Goal: Communication & Community: Answer question/provide support

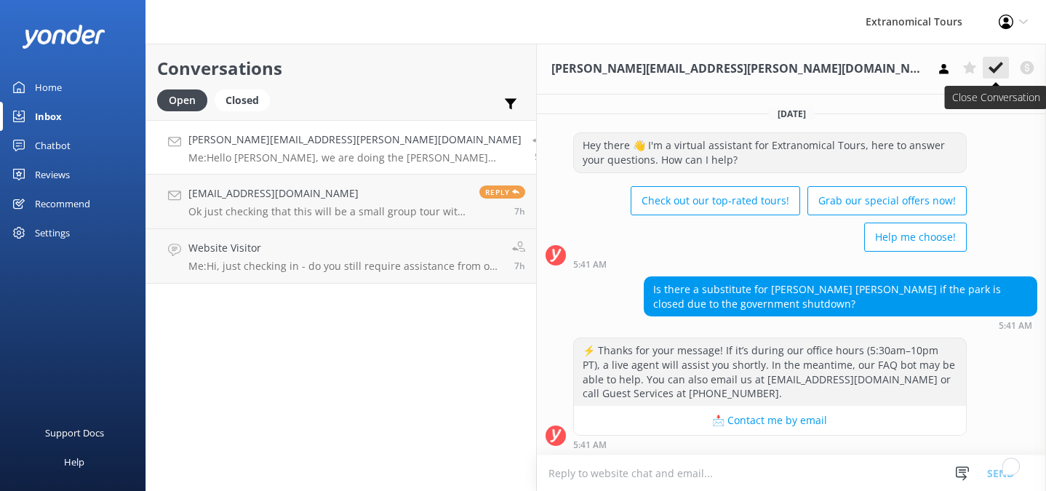
scroll to position [242, 0]
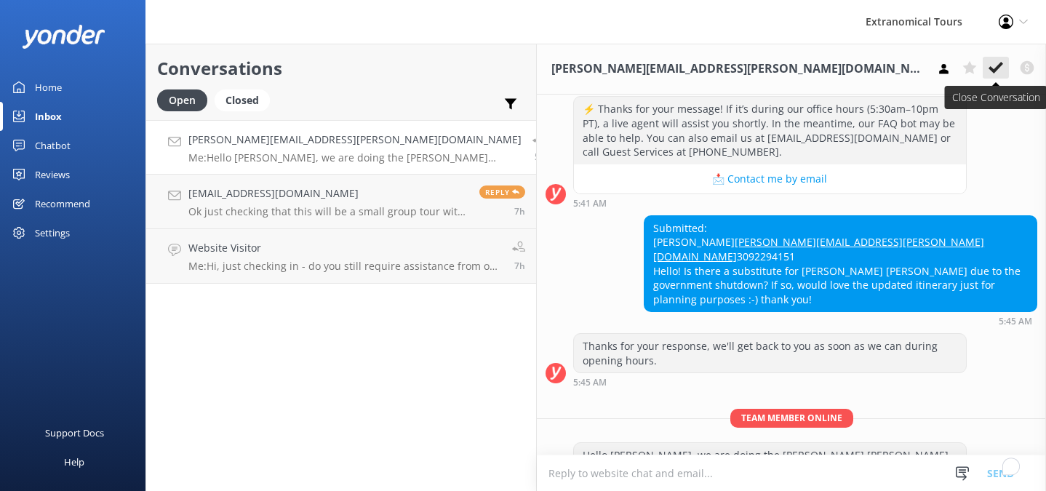
click at [983, 65] on button at bounding box center [996, 68] width 26 height 22
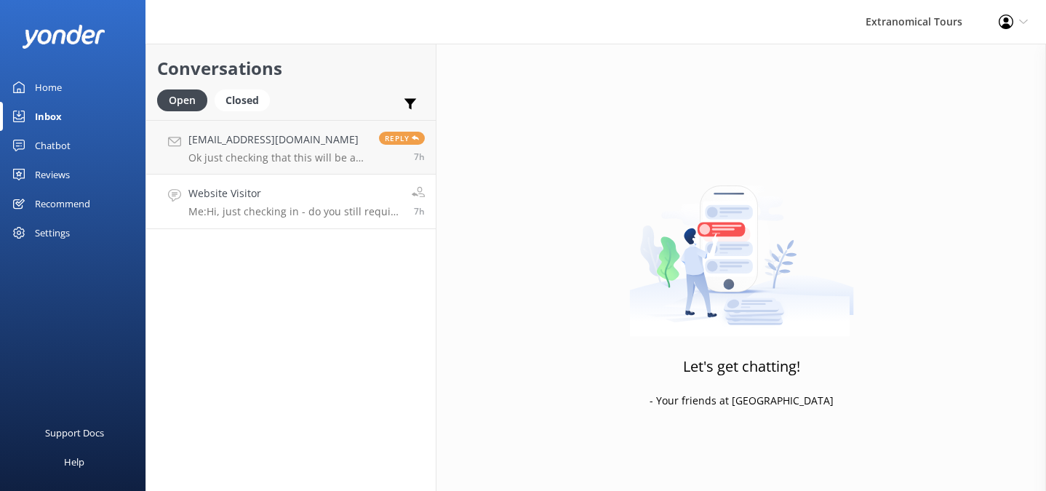
click at [290, 210] on p "Me: Hi, just checking in - do you still require assistance from our team on thi…" at bounding box center [294, 211] width 212 height 13
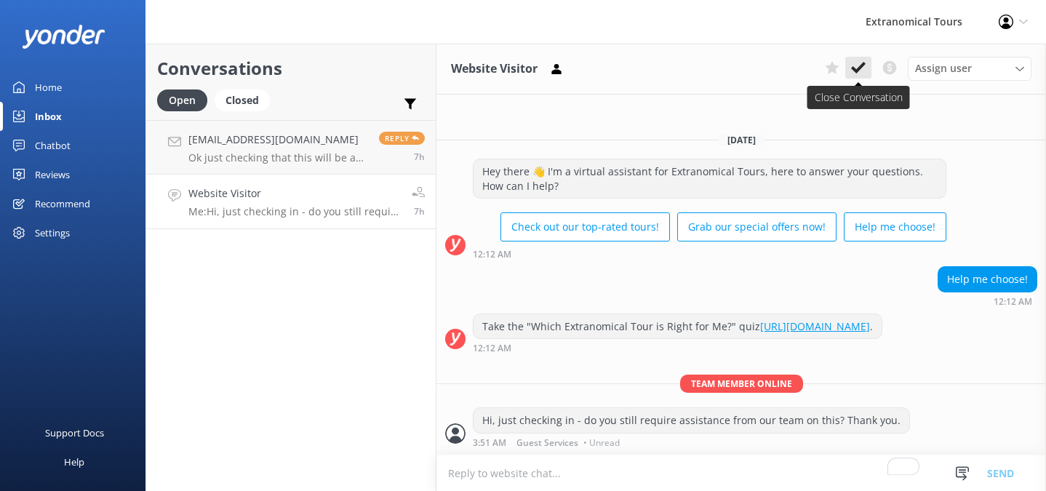
click at [859, 71] on icon at bounding box center [858, 67] width 15 height 15
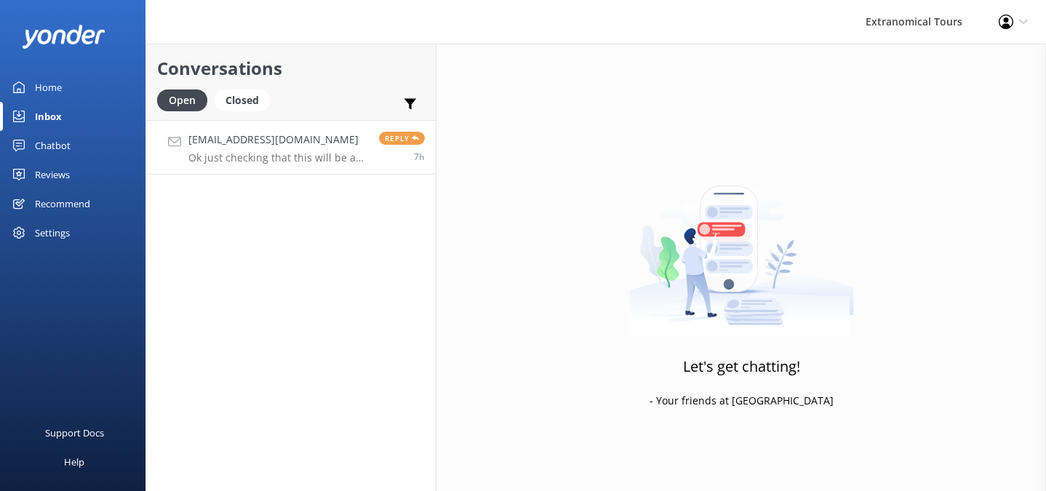
click at [303, 140] on h4 "[EMAIL_ADDRESS][DOMAIN_NAME]" at bounding box center [278, 140] width 180 height 16
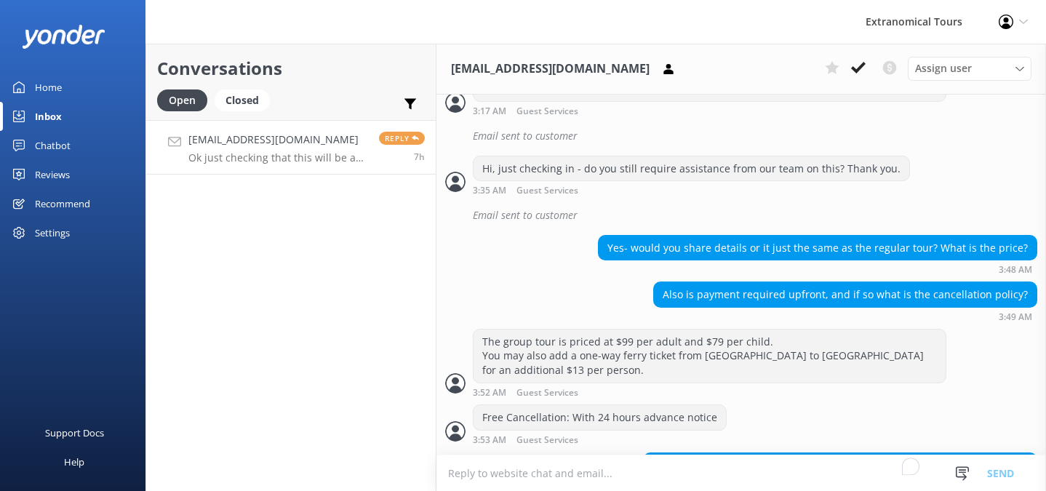
scroll to position [1059, 0]
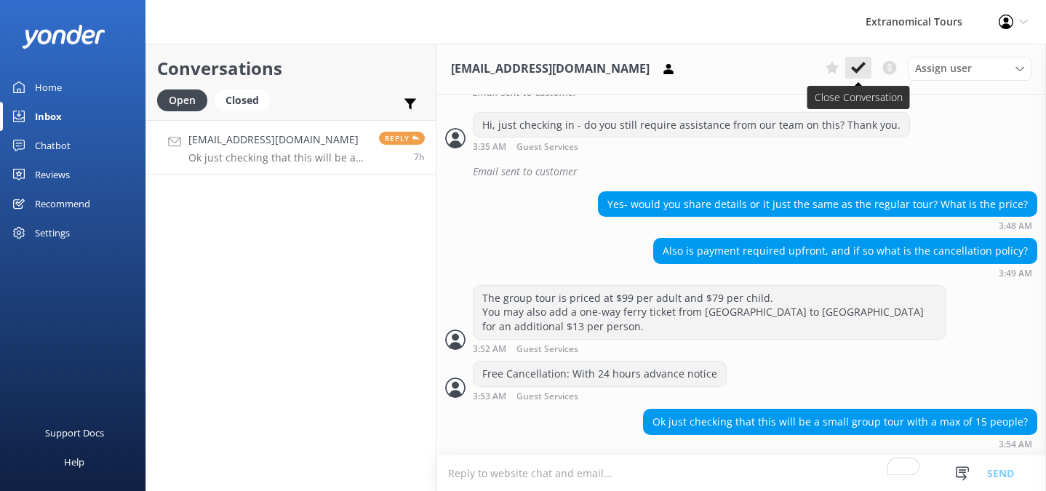
click at [855, 73] on icon at bounding box center [858, 67] width 15 height 15
